Goal: Task Accomplishment & Management: Complete application form

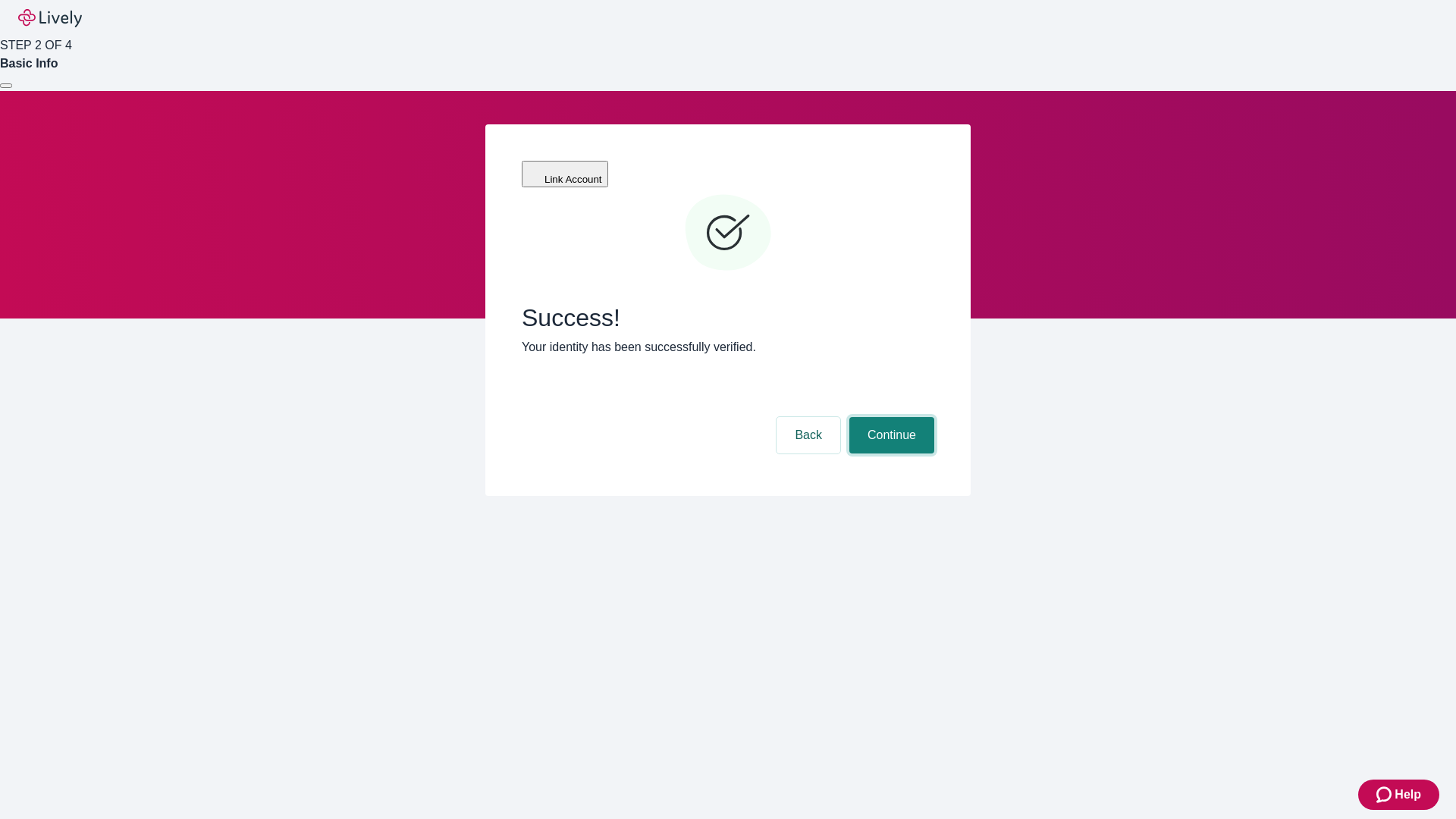
click at [889, 417] on button "Continue" at bounding box center [892, 435] width 85 height 36
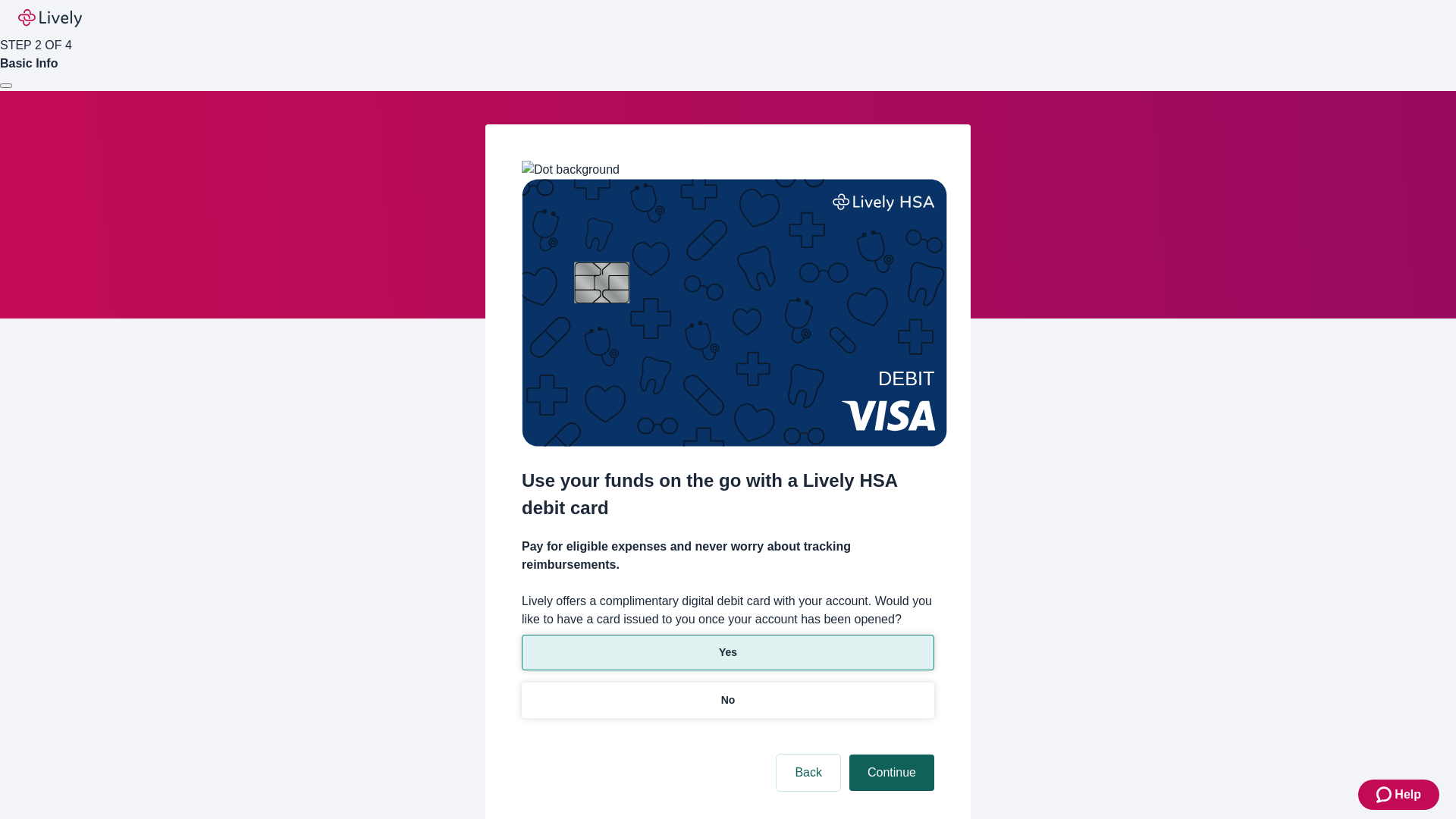
click at [727, 692] on p "No" at bounding box center [728, 700] width 15 height 16
click at [889, 754] on button "Continue" at bounding box center [892, 772] width 85 height 36
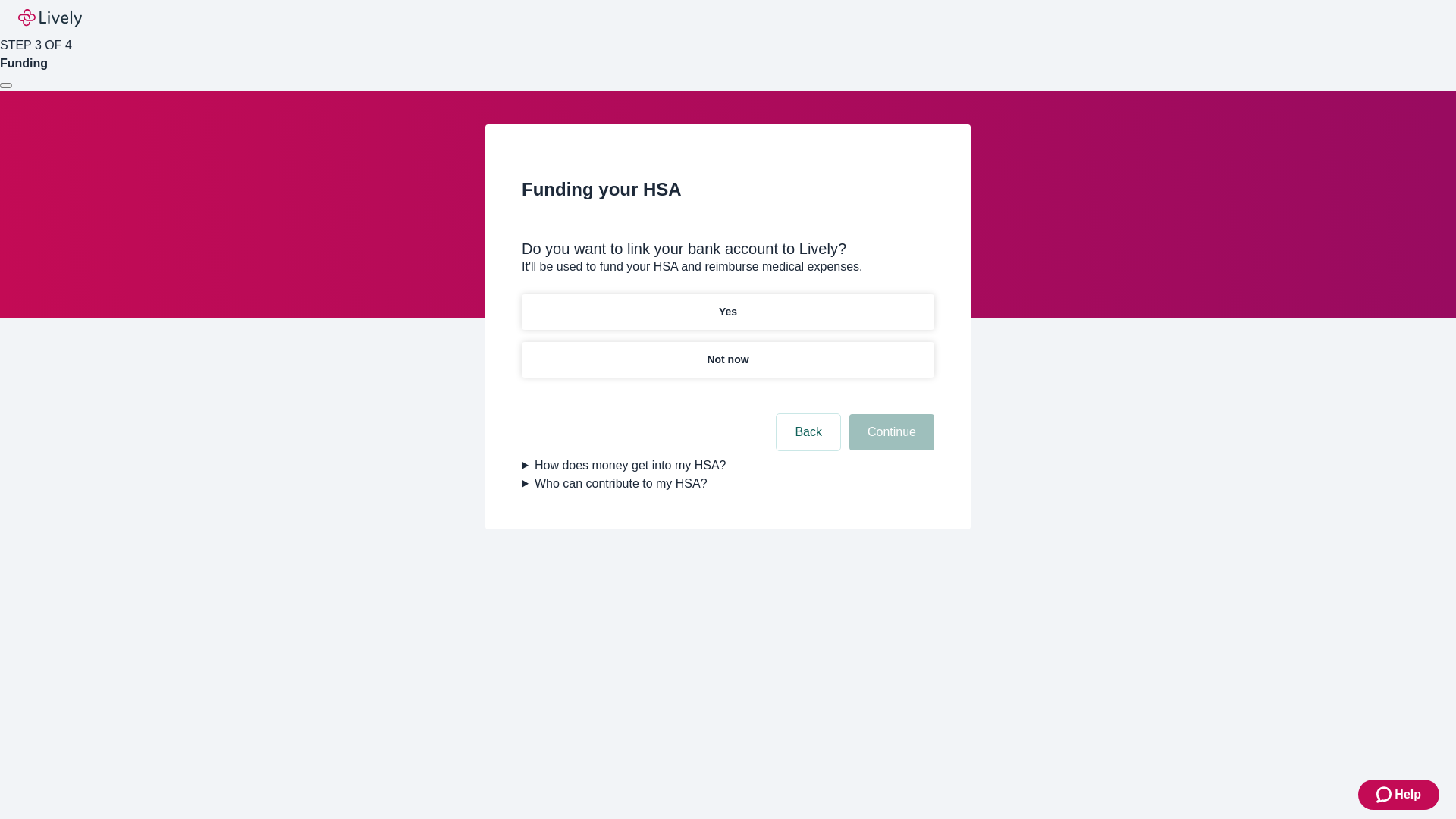
click at [727, 304] on p "Yes" at bounding box center [728, 312] width 18 height 16
click at [889, 414] on button "Continue" at bounding box center [892, 432] width 85 height 36
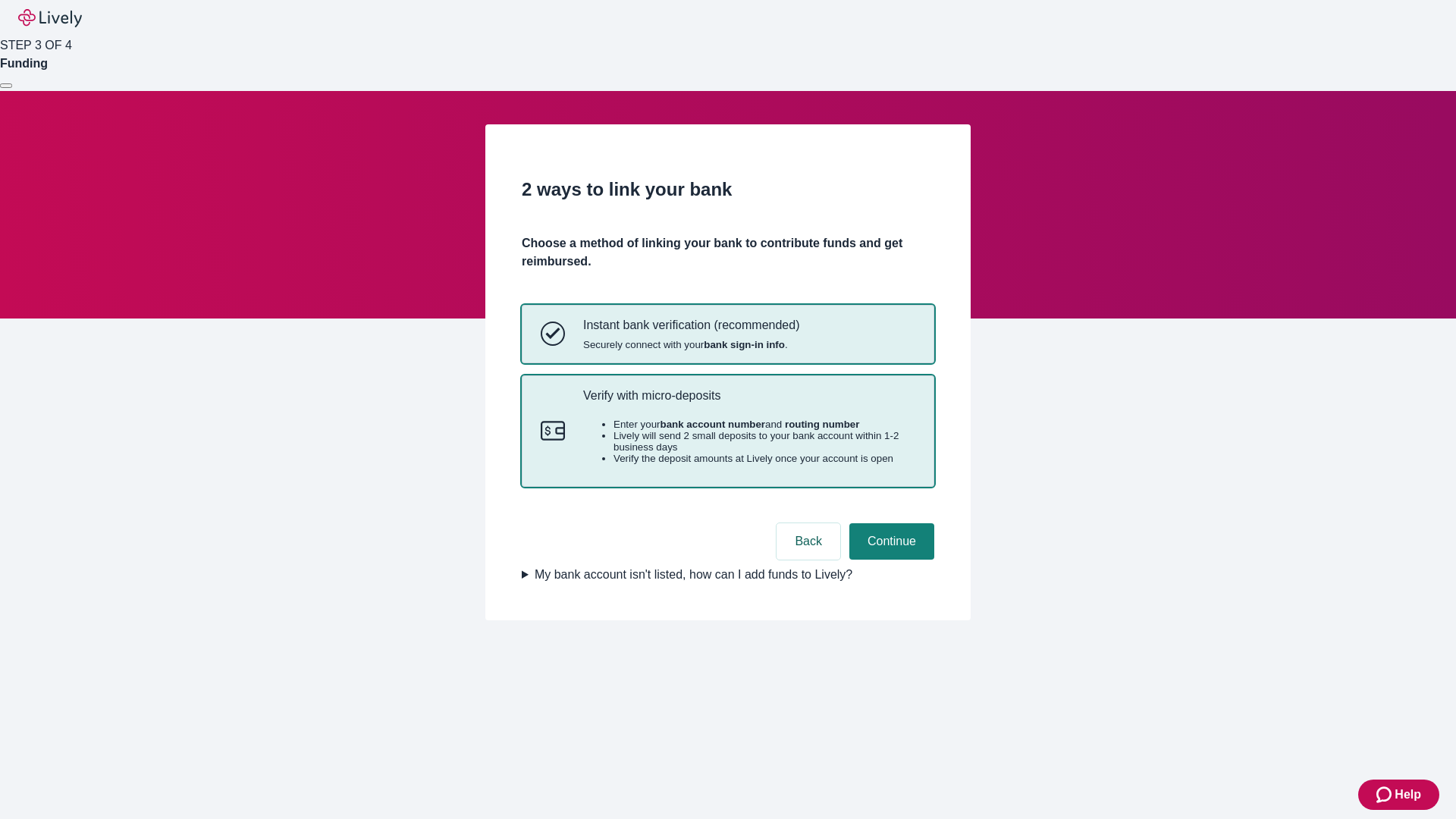
click at [748, 403] on p "Verify with micro-deposits" at bounding box center [749, 395] width 332 height 15
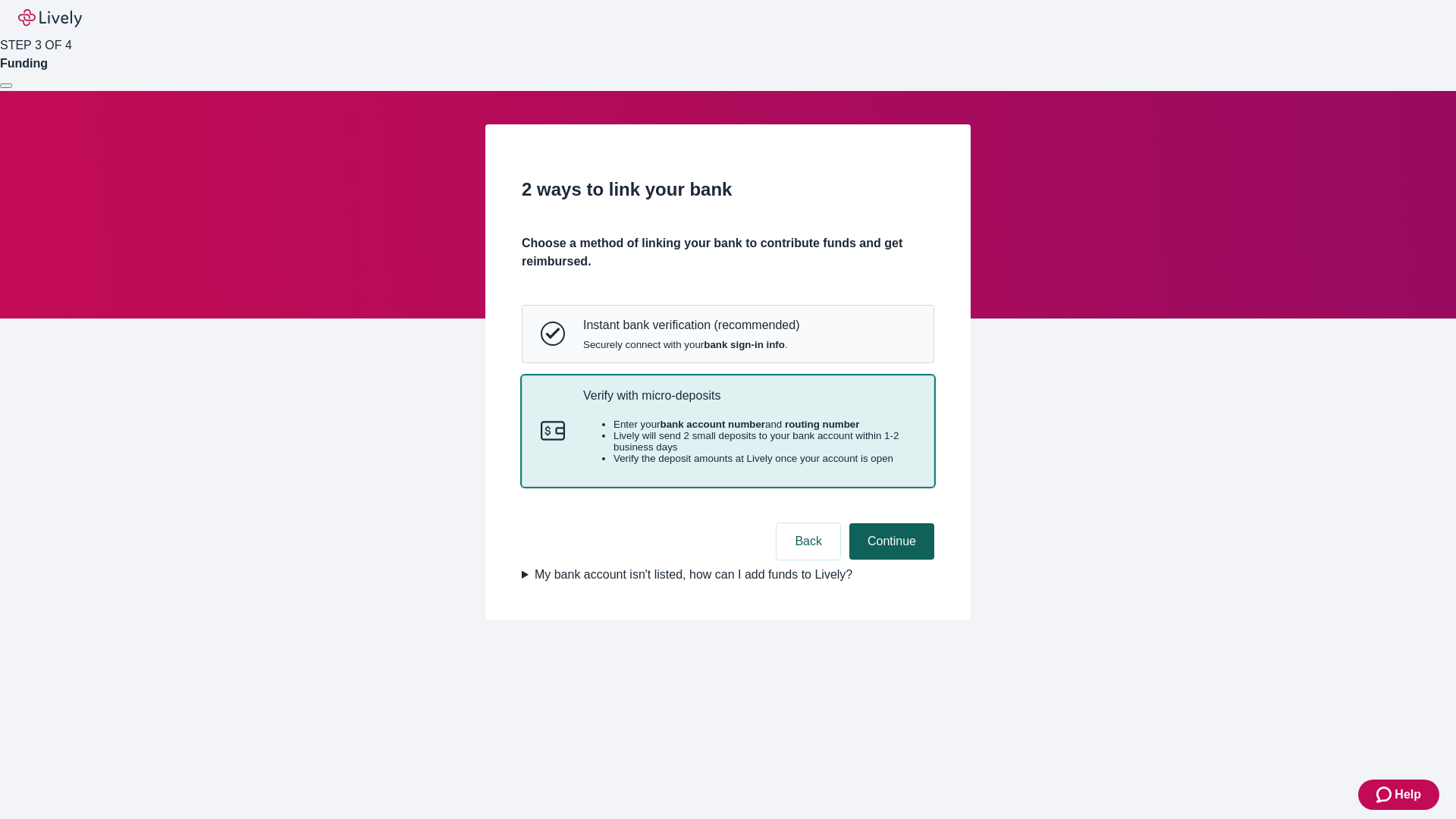
click at [889, 560] on button "Continue" at bounding box center [892, 541] width 85 height 36
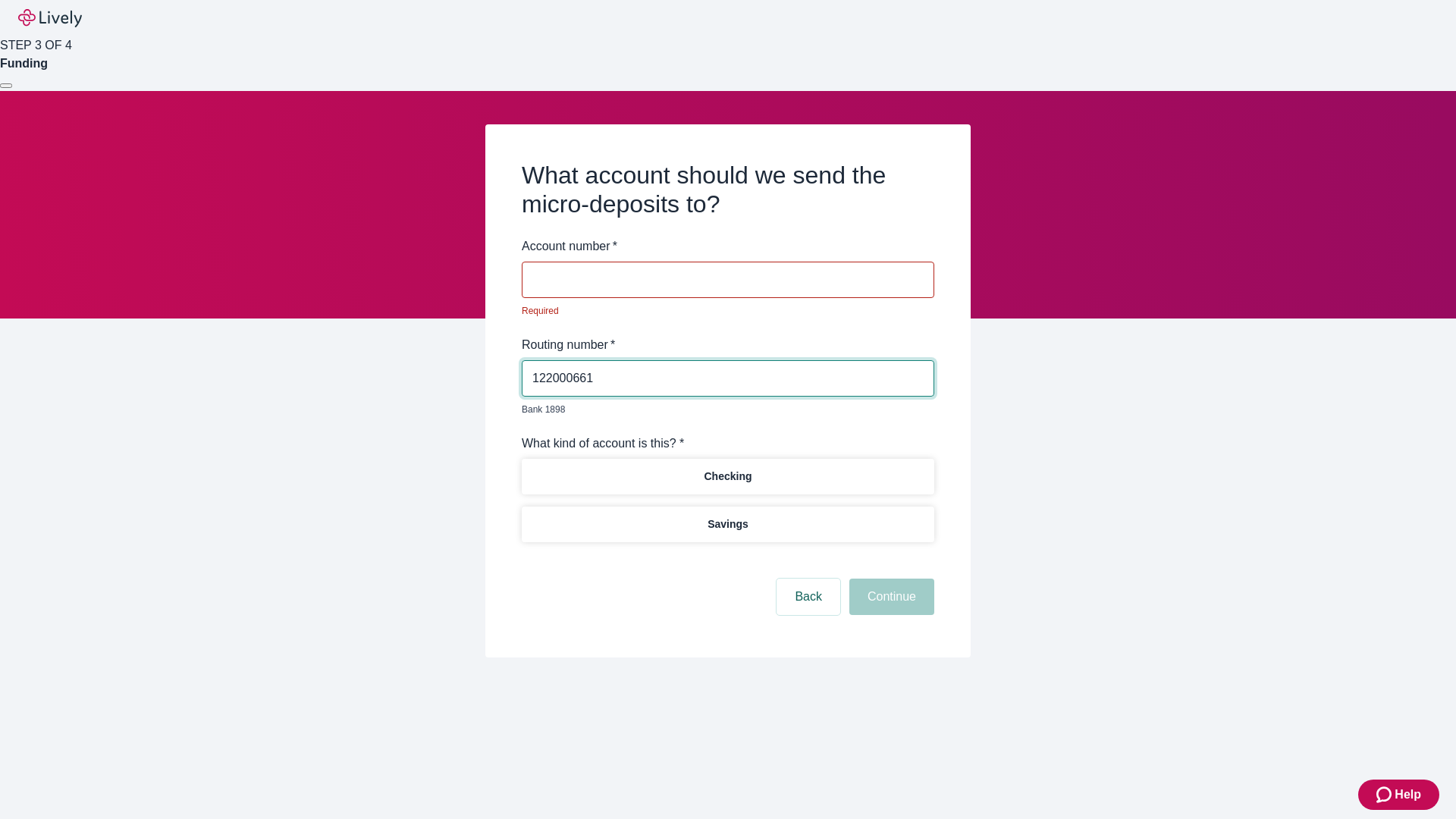
type input "122000661"
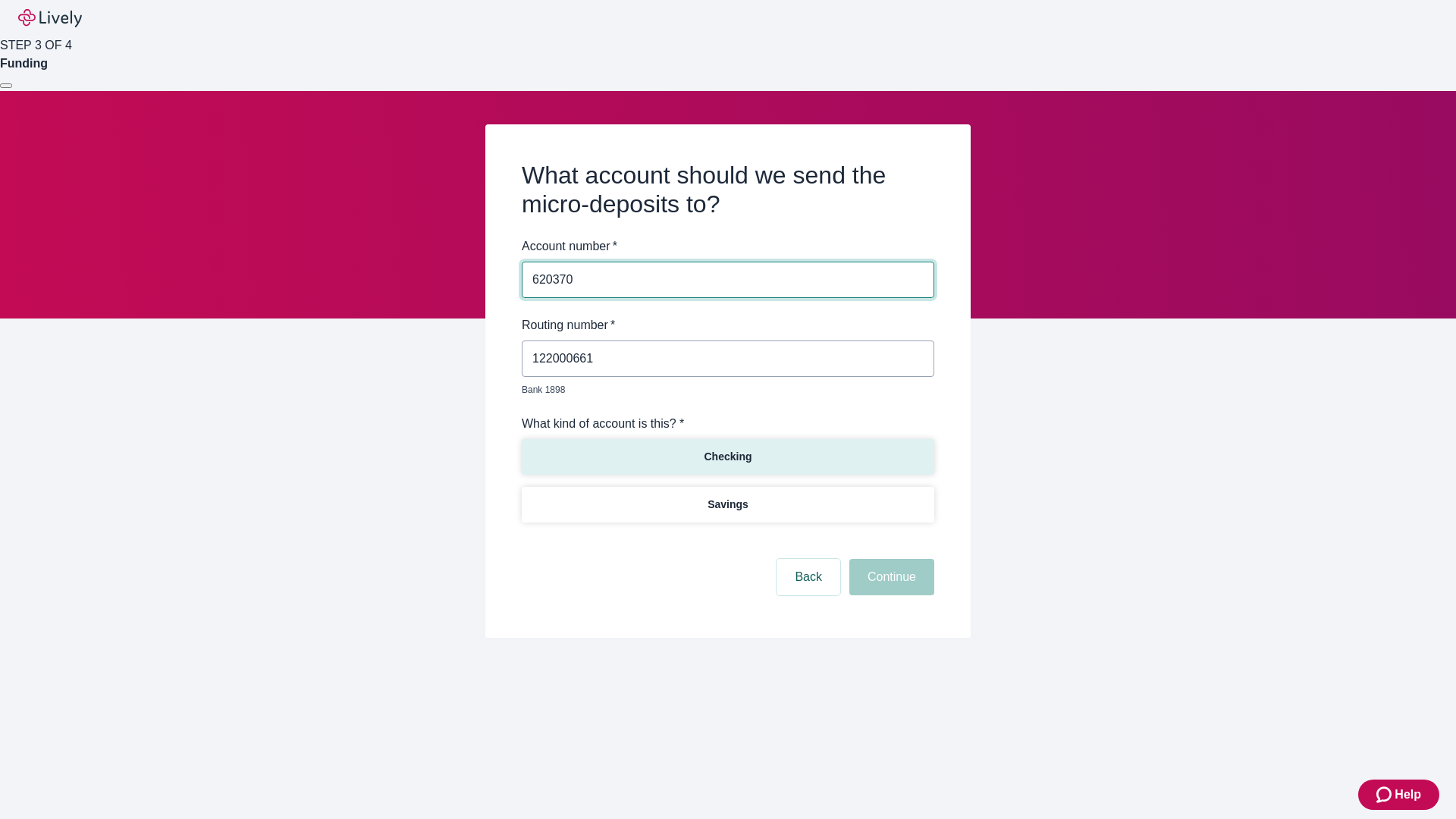
type input "620370"
click at [727, 449] on p "Checking" at bounding box center [727, 456] width 48 height 16
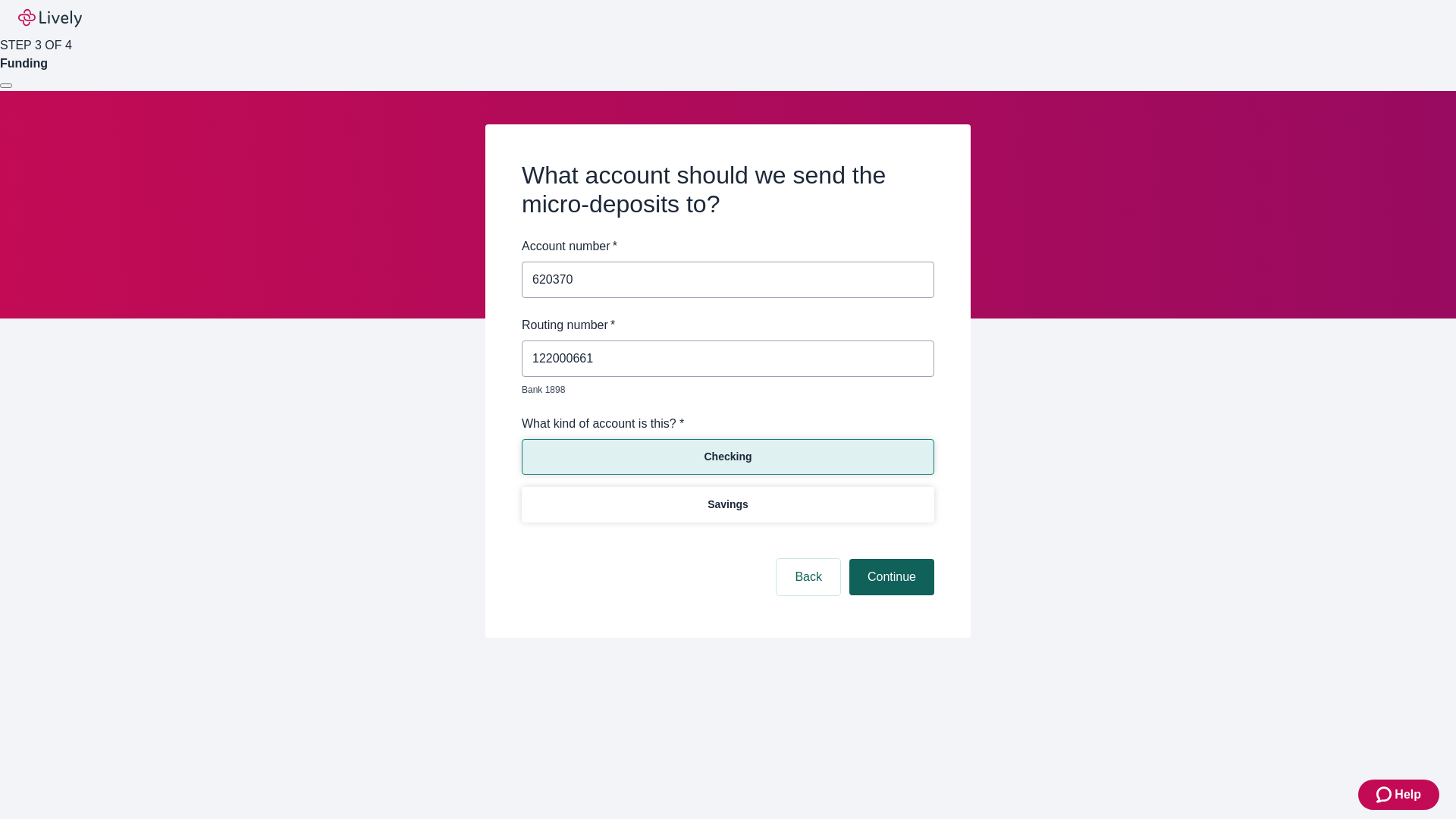
click at [889, 560] on button "Continue" at bounding box center [892, 577] width 85 height 36
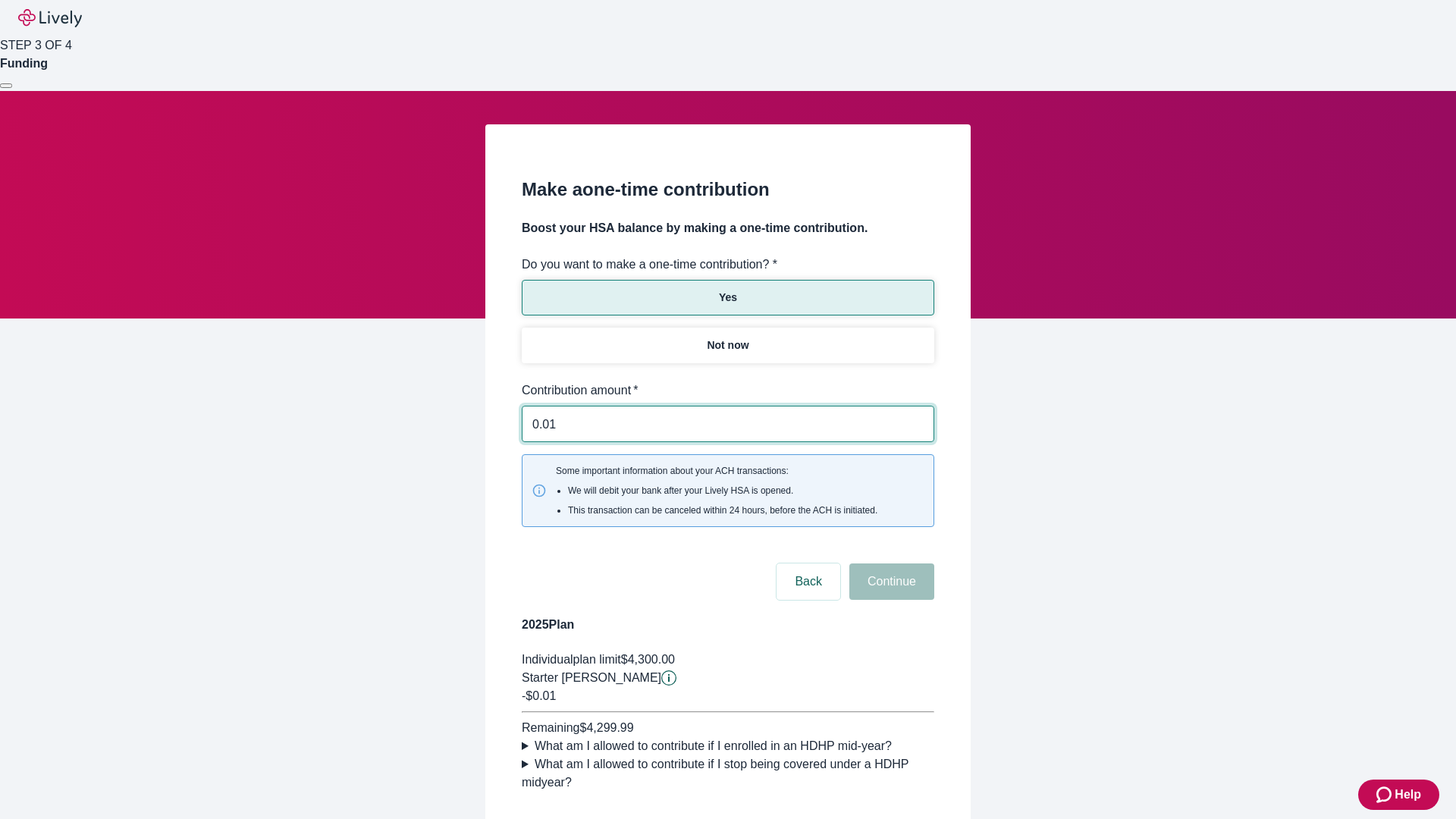
type input "0.01"
click at [889, 564] on button "Continue" at bounding box center [892, 582] width 85 height 36
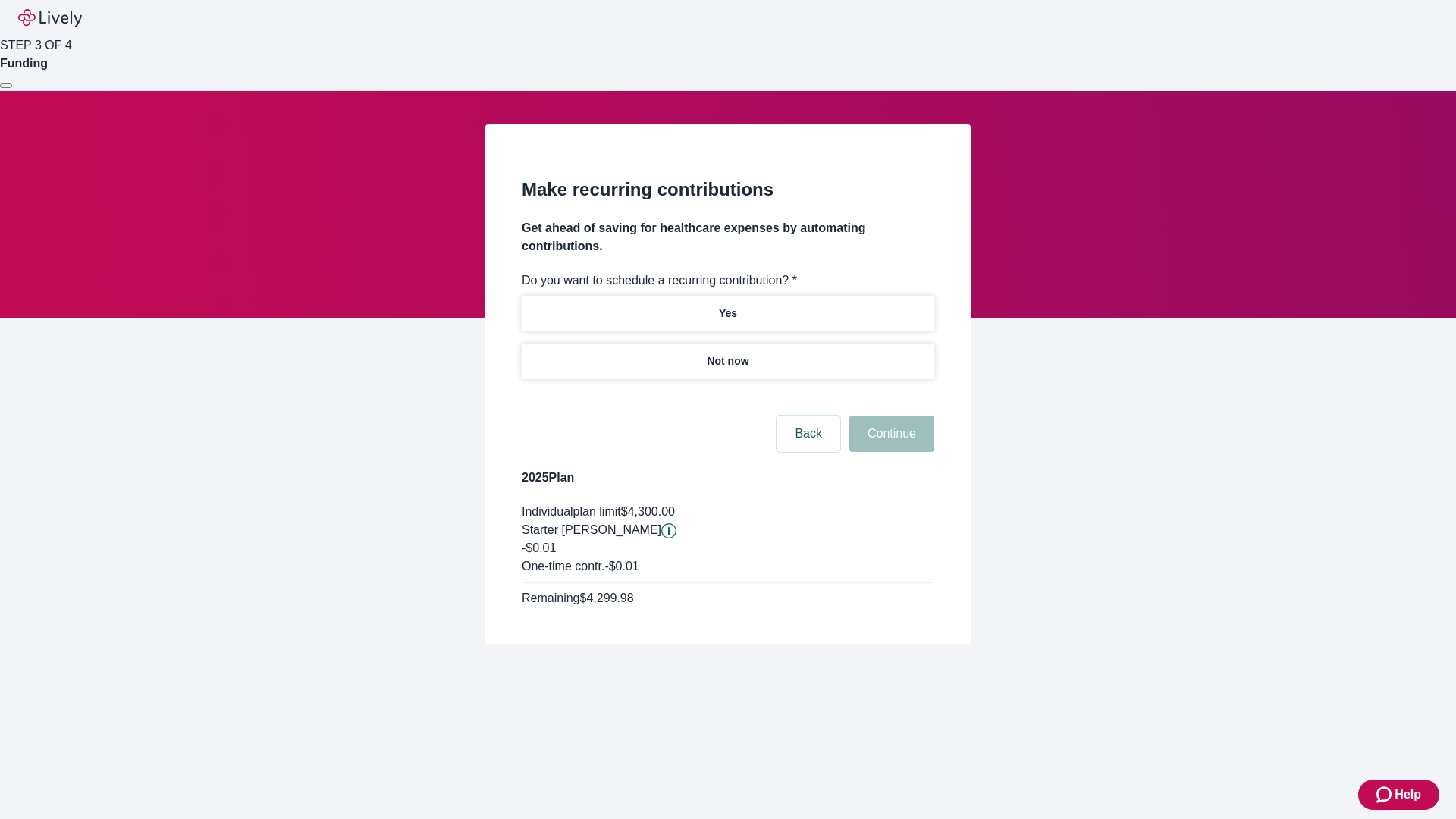
click at [727, 353] on p "Not now" at bounding box center [727, 361] width 41 height 16
click at [889, 416] on button "Continue" at bounding box center [892, 433] width 85 height 36
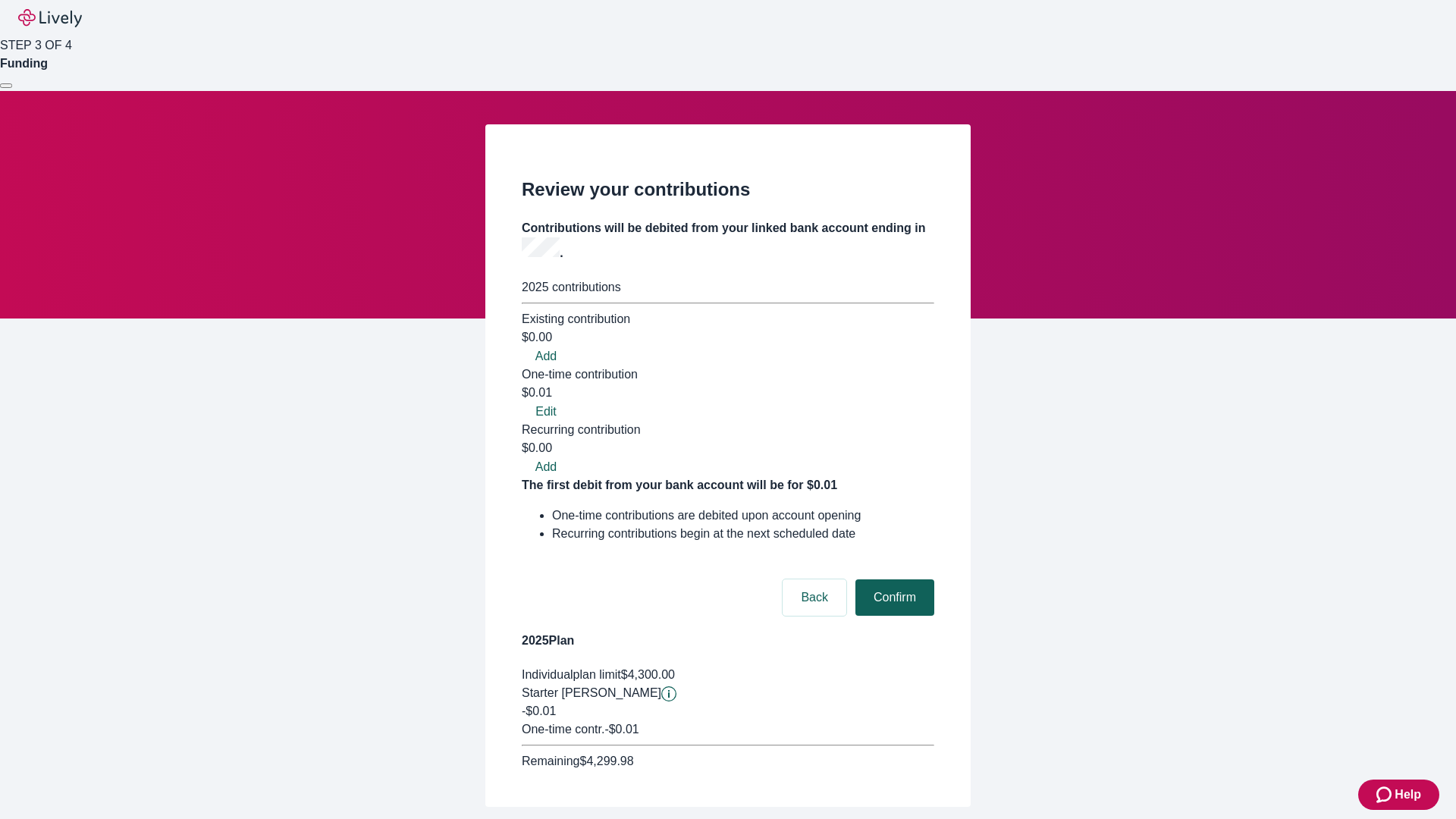
click at [892, 579] on button "Confirm" at bounding box center [895, 597] width 79 height 36
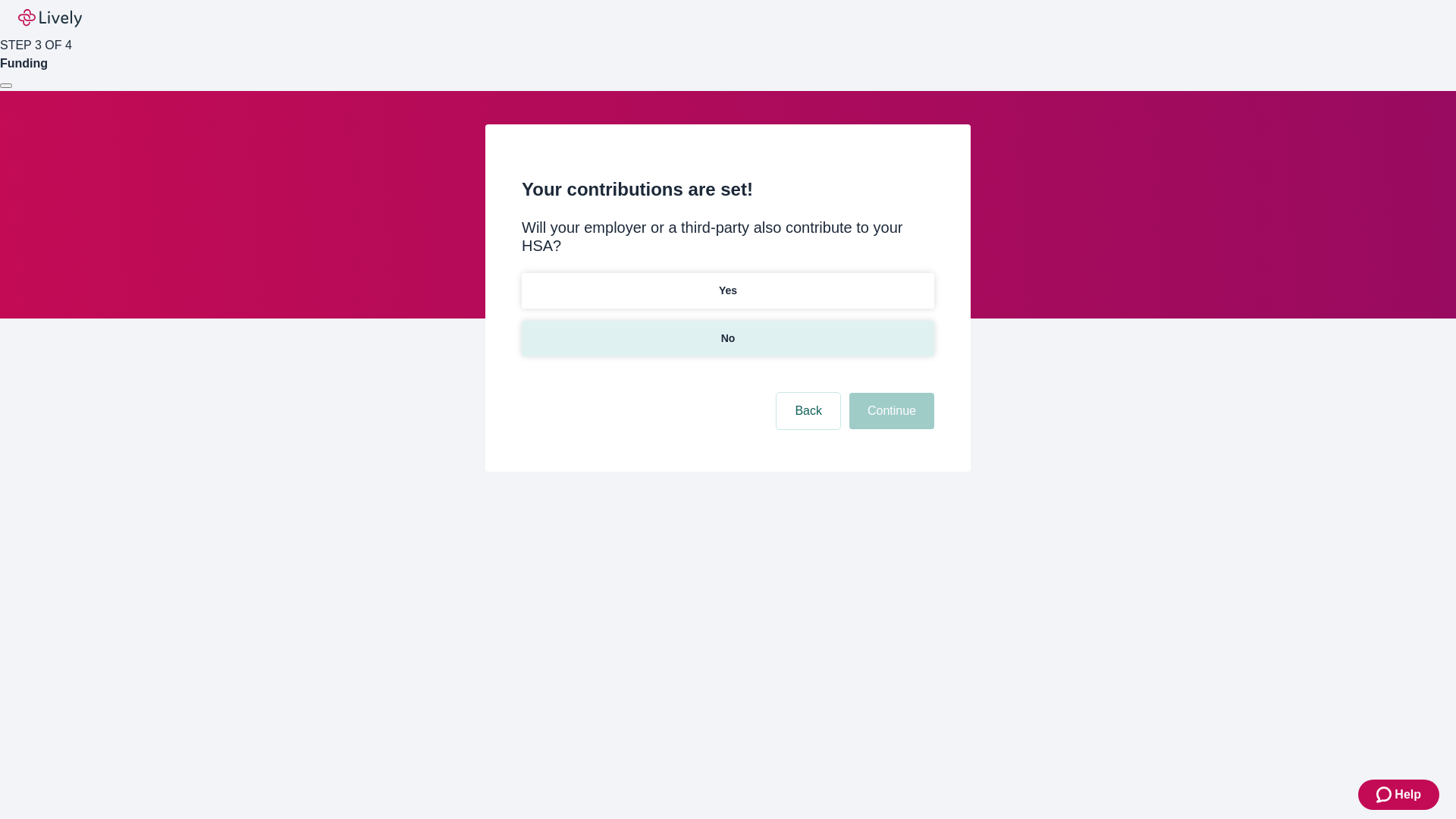
click at [727, 330] on p "No" at bounding box center [728, 338] width 15 height 16
click at [889, 393] on button "Continue" at bounding box center [892, 410] width 85 height 36
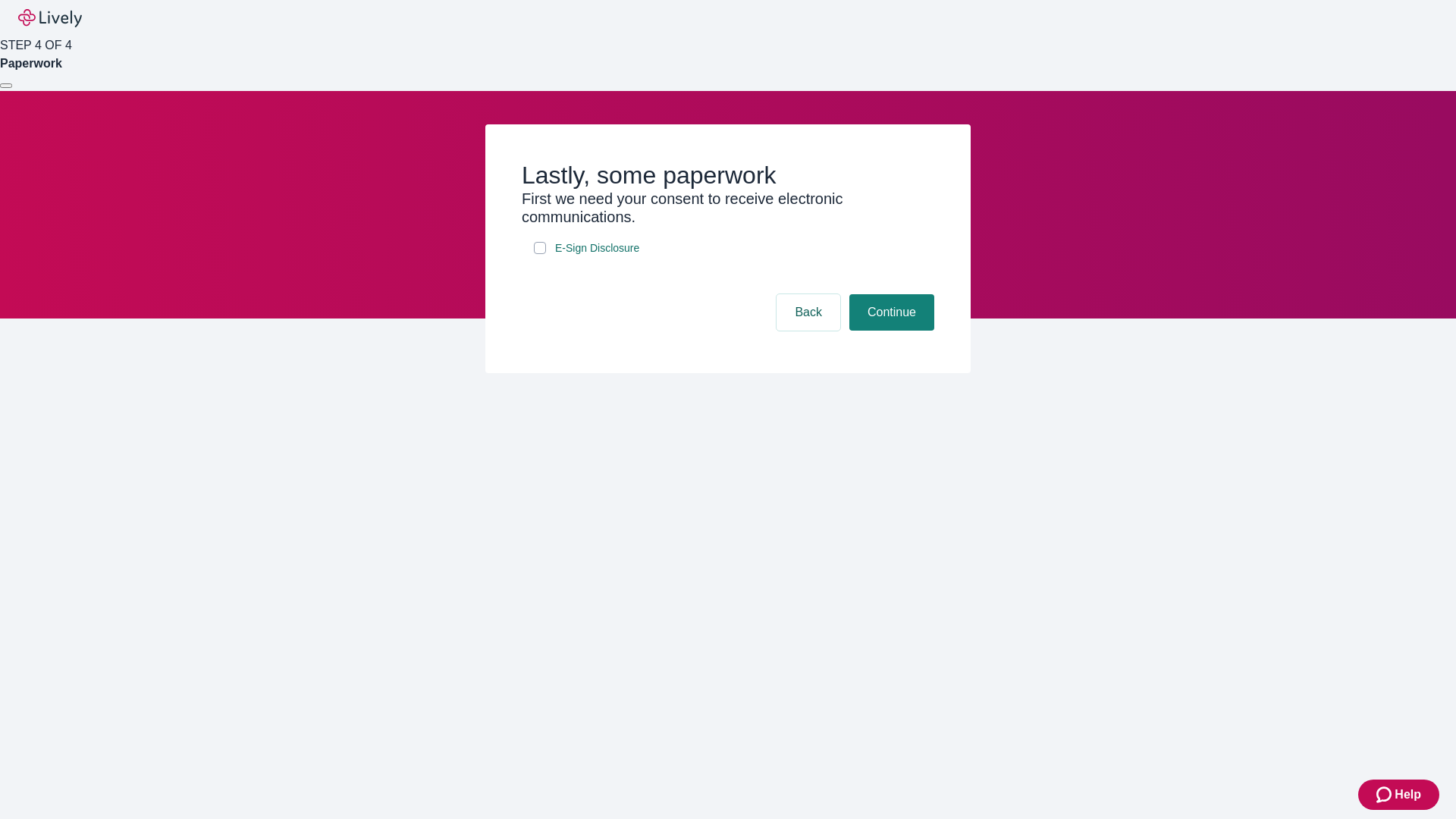
click at [540, 254] on input "E-Sign Disclosure" at bounding box center [540, 248] width 12 height 12
checkbox input "true"
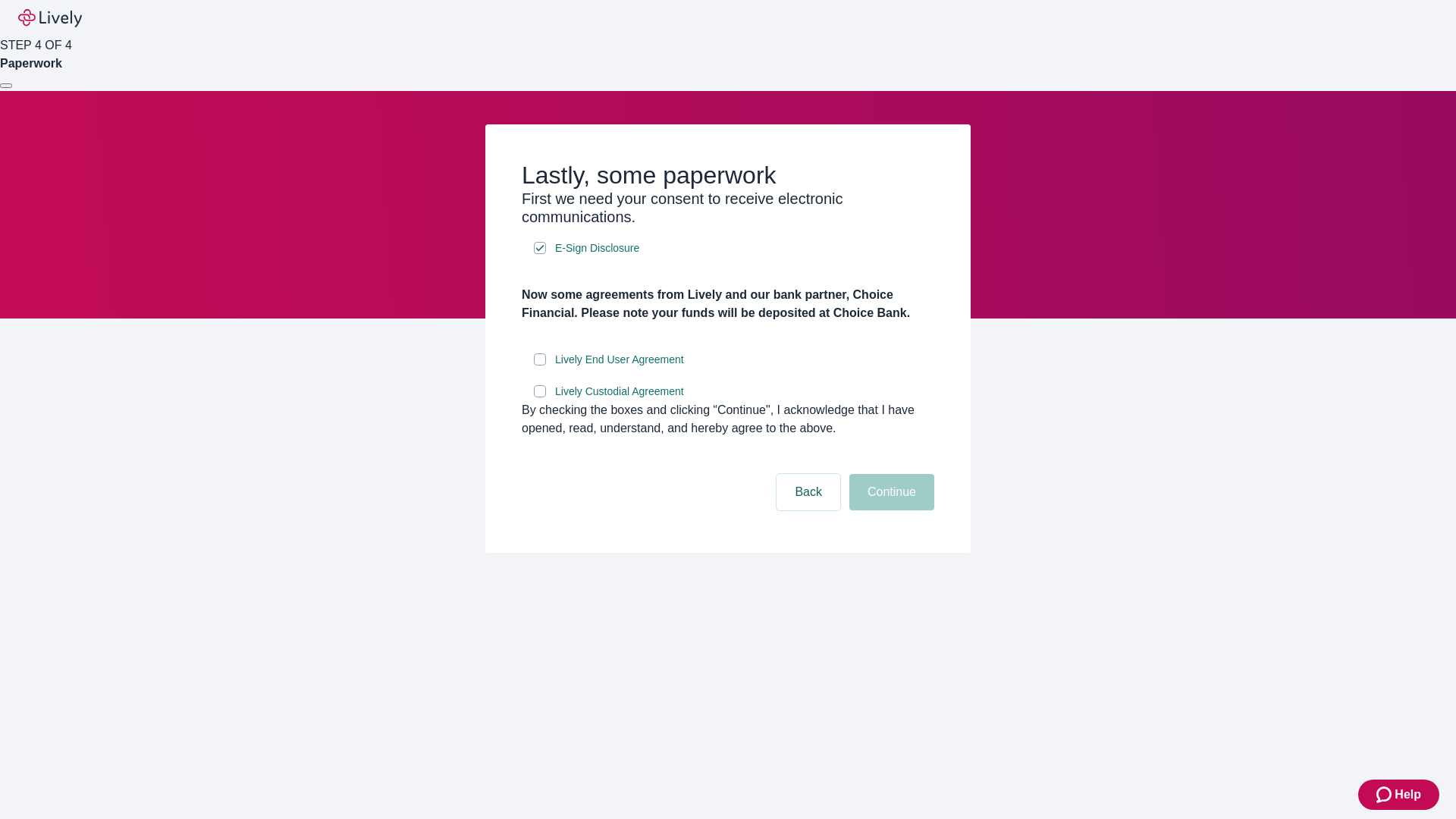
click at [540, 366] on input "Lively End User Agreement" at bounding box center [540, 360] width 12 height 12
checkbox input "true"
click at [540, 397] on input "Lively Custodial Agreement" at bounding box center [540, 392] width 12 height 12
checkbox input "true"
click at [889, 510] on button "Continue" at bounding box center [892, 492] width 85 height 36
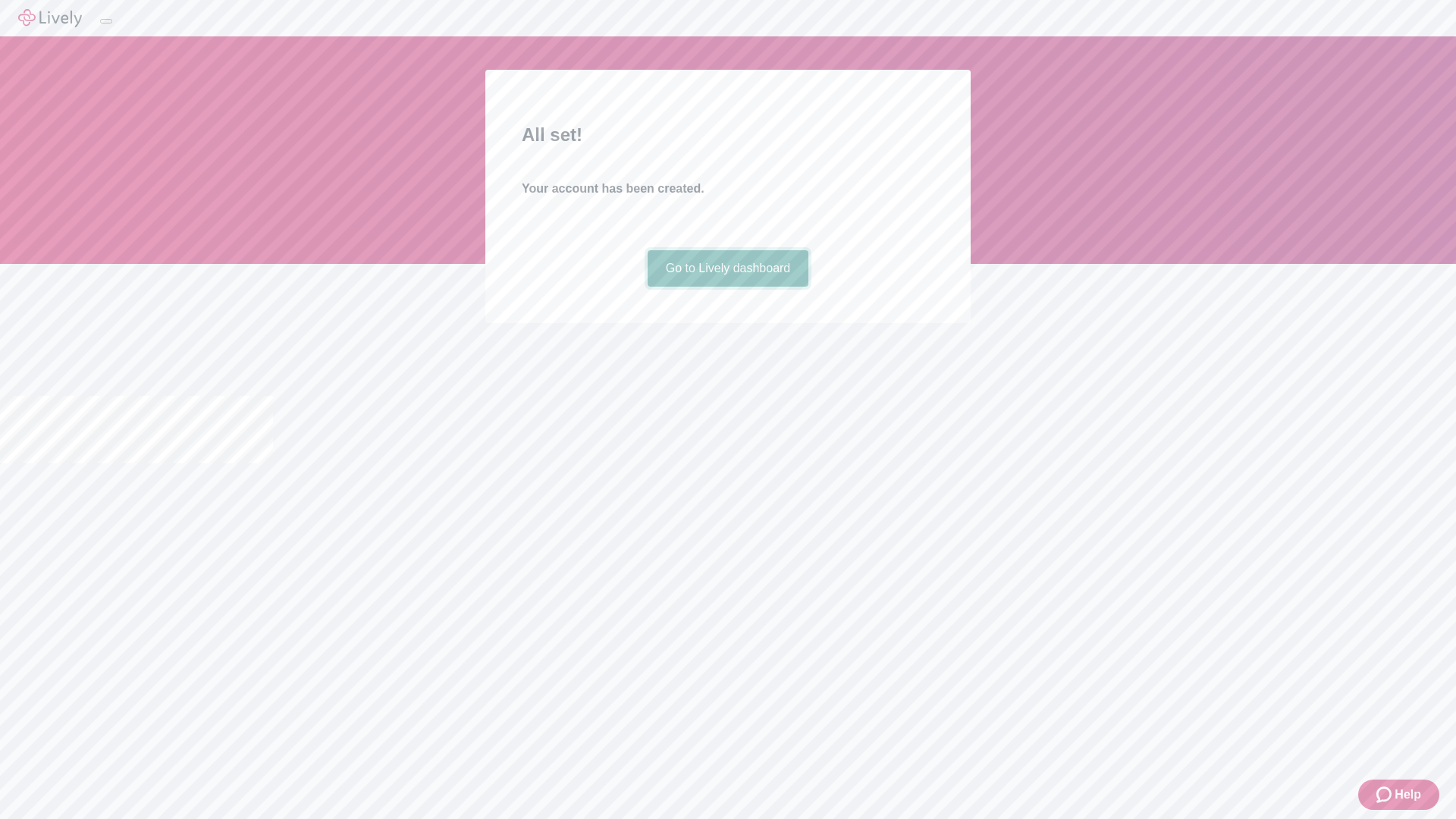
click at [727, 287] on link "Go to Lively dashboard" at bounding box center [728, 268] width 161 height 36
